Goal: Task Accomplishment & Management: Use online tool/utility

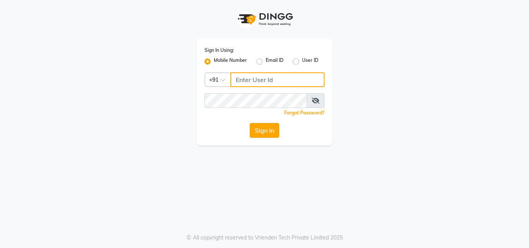
type input "9703629668"
click at [256, 127] on button "Sign In" at bounding box center [264, 130] width 29 height 15
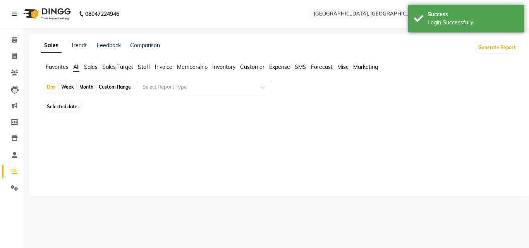
select select "en"
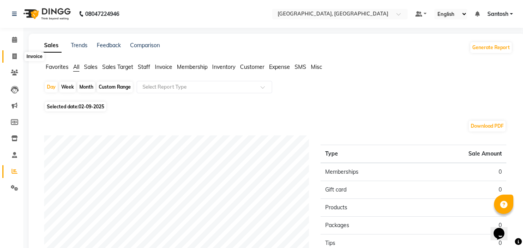
click at [16, 57] on icon at bounding box center [14, 56] width 4 height 6
select select "service"
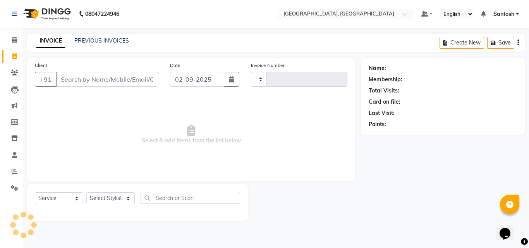
type input "1264"
select select "5506"
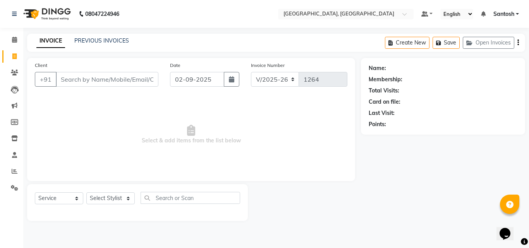
drag, startPoint x: 90, startPoint y: 263, endPoint x: 346, endPoint y: 176, distance: 269.9
click at [346, 176] on div "Client +91 Date [DATE] Invoice Number V/2025 V/[PHONE_NUMBER] Select & add item…" at bounding box center [191, 119] width 328 height 123
click at [282, 74] on select "V/2025 V/2025-26" at bounding box center [275, 79] width 48 height 15
